Goal: Information Seeking & Learning: Stay updated

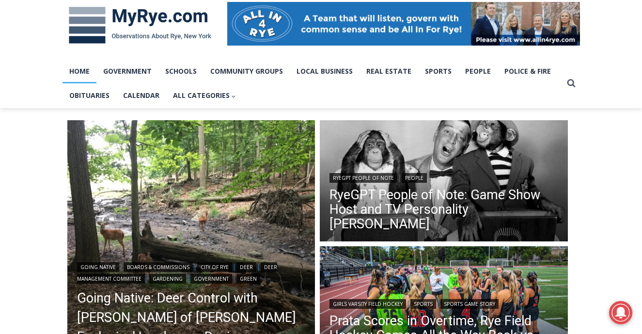
scroll to position [168, 0]
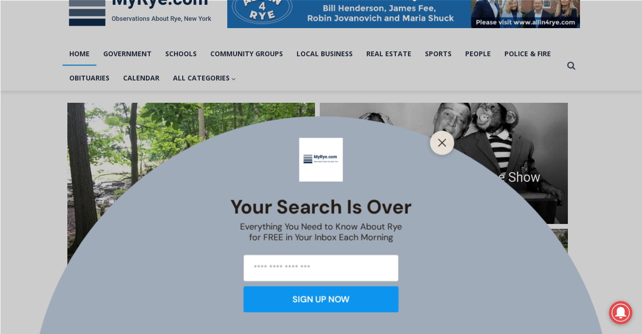
click at [439, 50] on div "Your Search is Over Everything You Need to Know About Rye for FREE in Your Inbo…" at bounding box center [321, 167] width 642 height 334
click at [436, 52] on div "Your Search is Over Everything You Need to Know About Rye for FREE in Your Inbo…" at bounding box center [321, 167] width 642 height 334
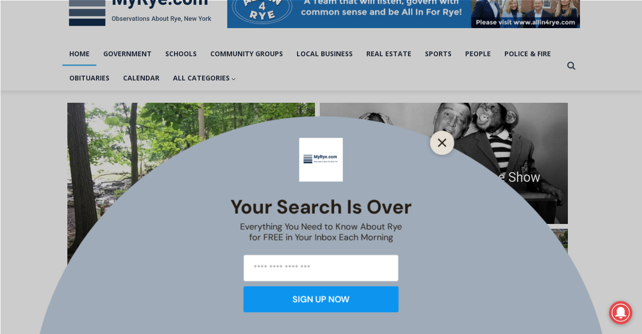
click at [445, 140] on icon "Close" at bounding box center [442, 142] width 9 height 9
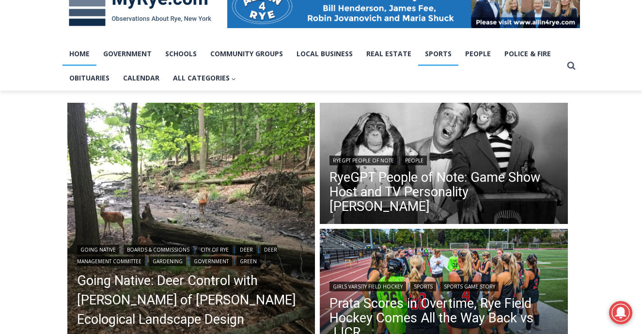
click at [437, 50] on link "Sports" at bounding box center [438, 54] width 40 height 24
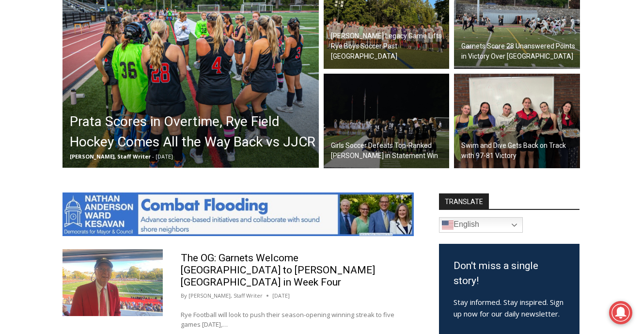
scroll to position [330, 0]
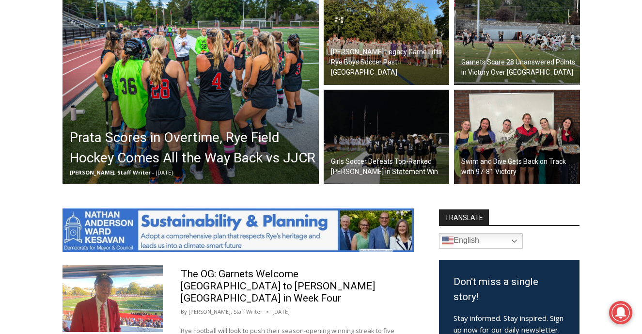
click at [265, 130] on h2 "Prata Scores in Overtime, Rye Field Hockey Comes All the Way Back vs JJCR" at bounding box center [193, 147] width 246 height 41
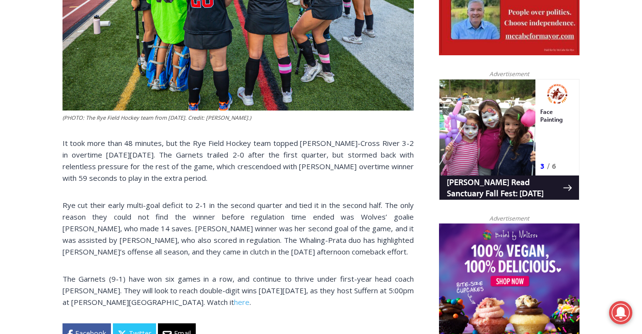
scroll to position [558, 0]
